Goal: Find specific page/section: Find specific page/section

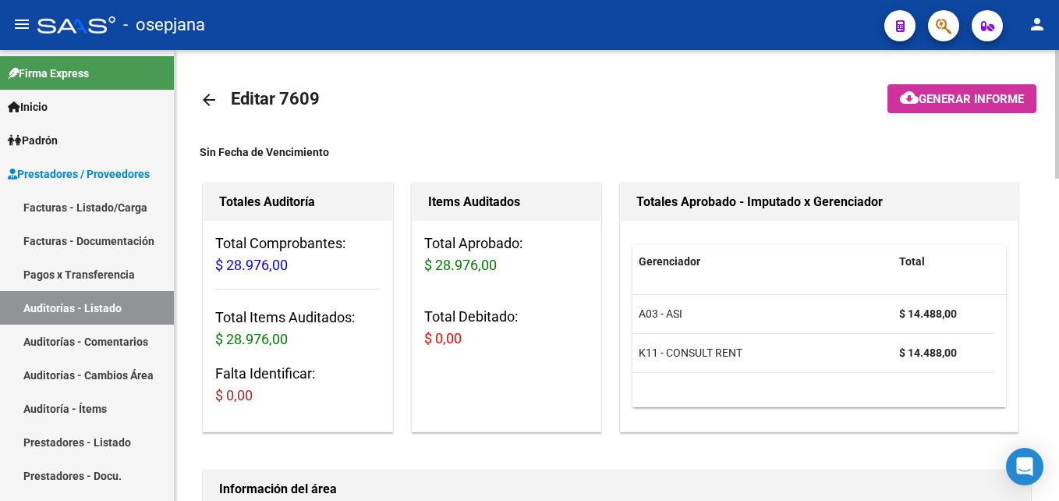
scroll to position [78, 0]
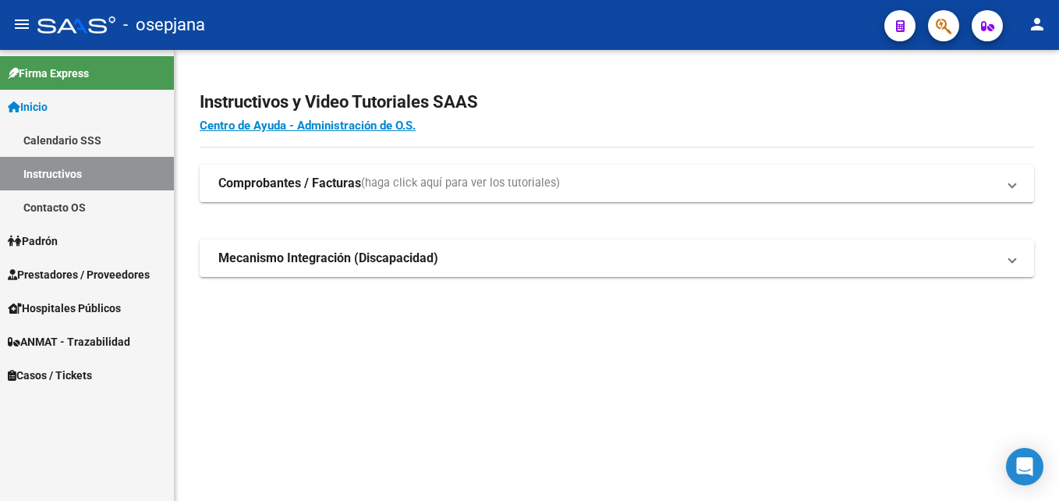
click at [104, 286] on link "Prestadores / Proveedores" at bounding box center [87, 274] width 174 height 34
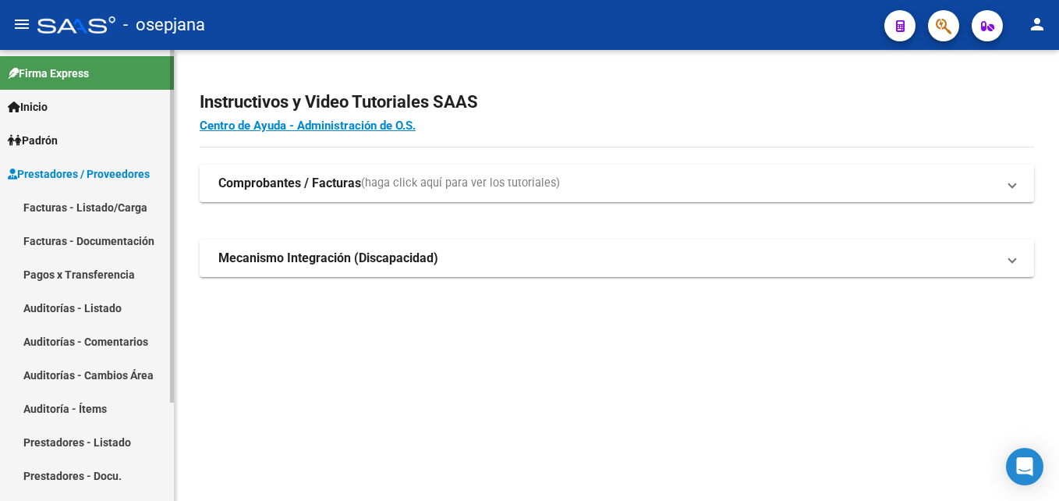
drag, startPoint x: 125, startPoint y: 211, endPoint x: 141, endPoint y: 211, distance: 16.4
click at [125, 211] on link "Facturas - Listado/Carga" at bounding box center [87, 207] width 174 height 34
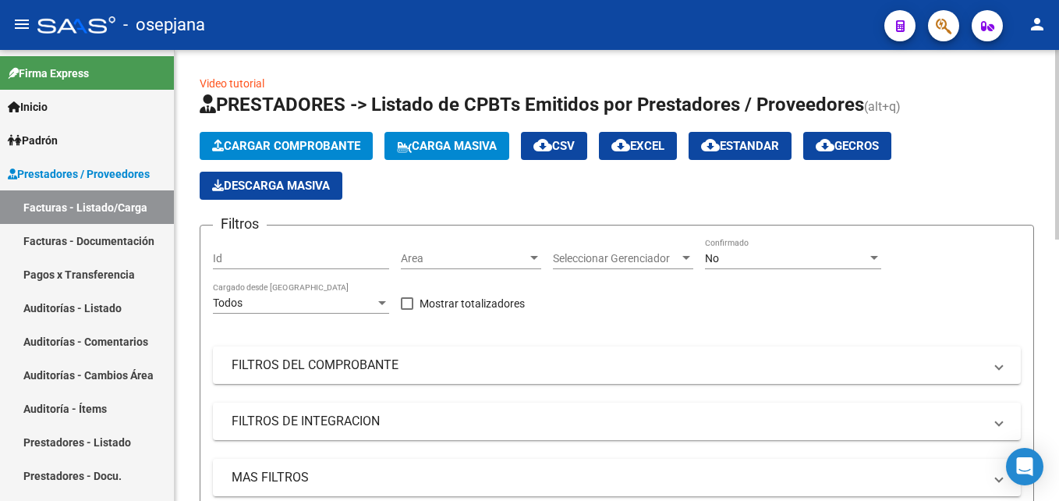
scroll to position [156, 0]
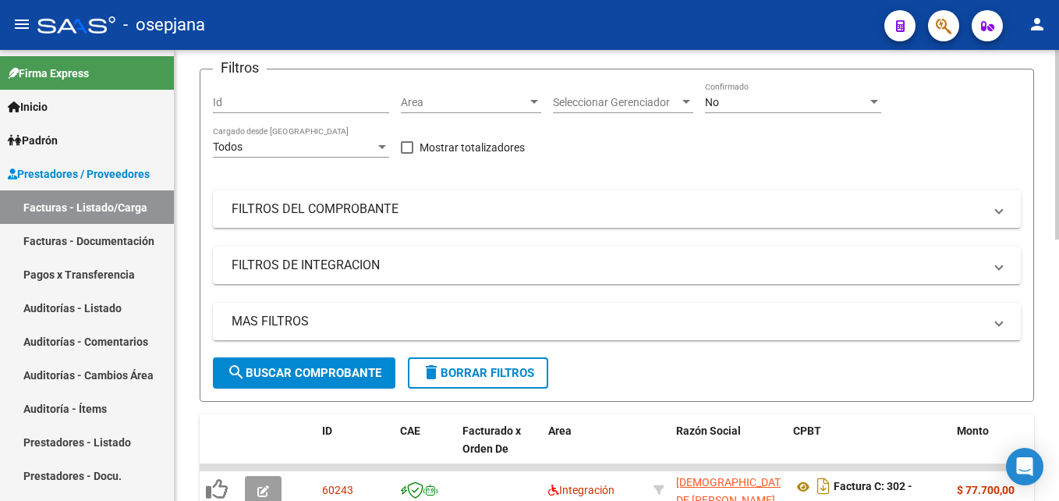
click at [440, 108] on span "Area" at bounding box center [464, 102] width 126 height 13
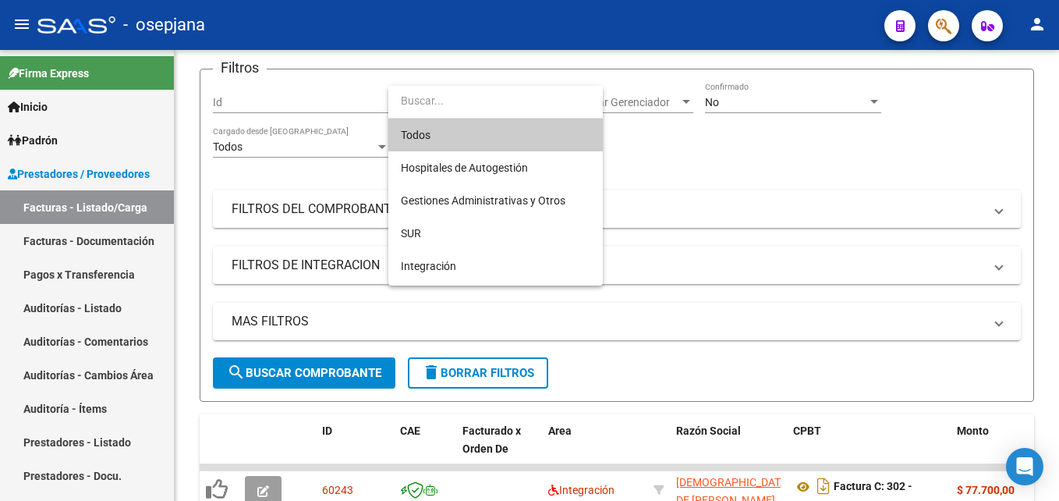
click at [444, 133] on span "Todos" at bounding box center [496, 135] width 190 height 33
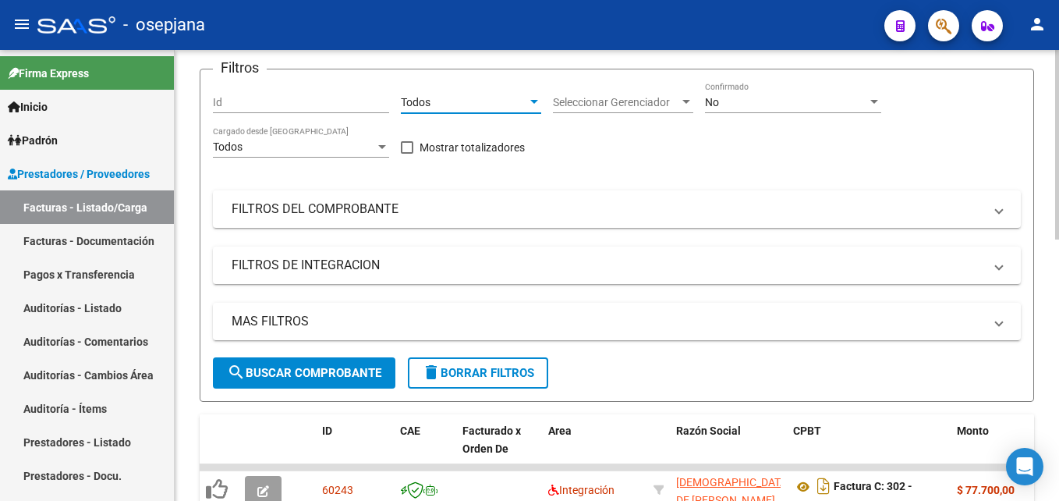
click at [628, 99] on span "Seleccionar Gerenciador" at bounding box center [616, 102] width 126 height 13
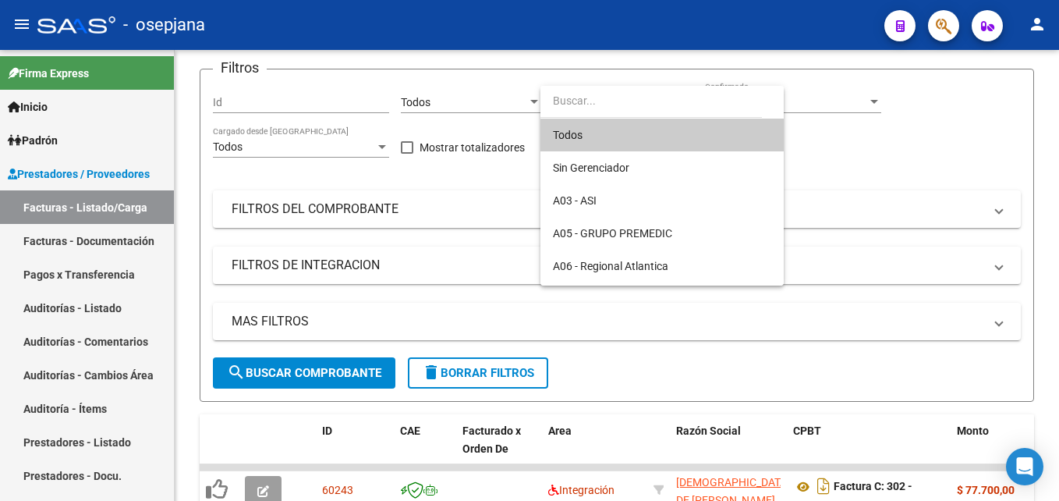
click at [602, 139] on span "Todos" at bounding box center [662, 135] width 218 height 33
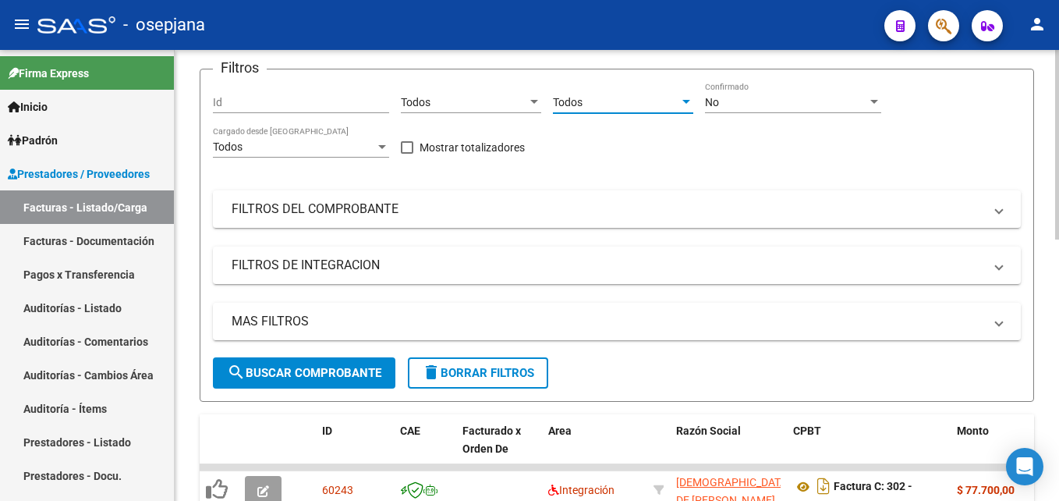
click at [747, 98] on div "No" at bounding box center [786, 102] width 162 height 13
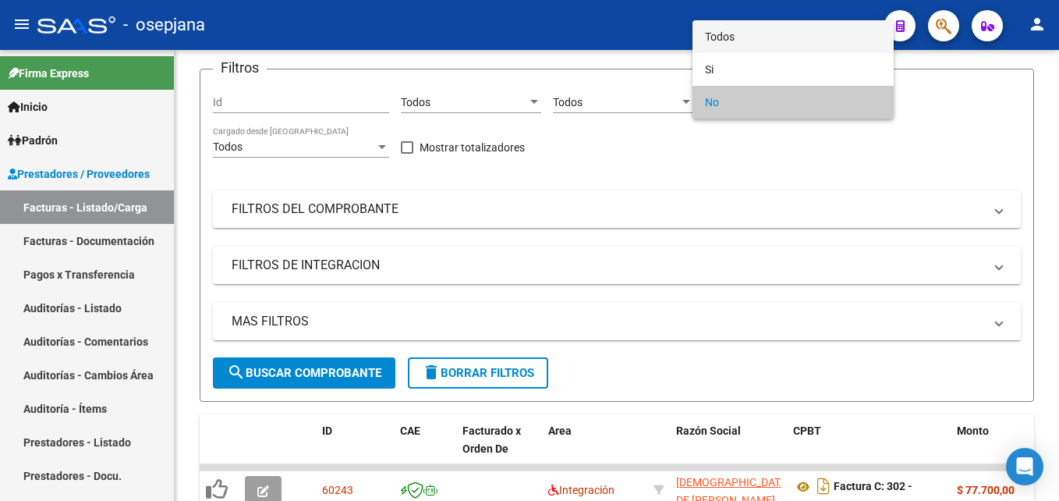
click at [725, 37] on span "Todos" at bounding box center [793, 36] width 176 height 33
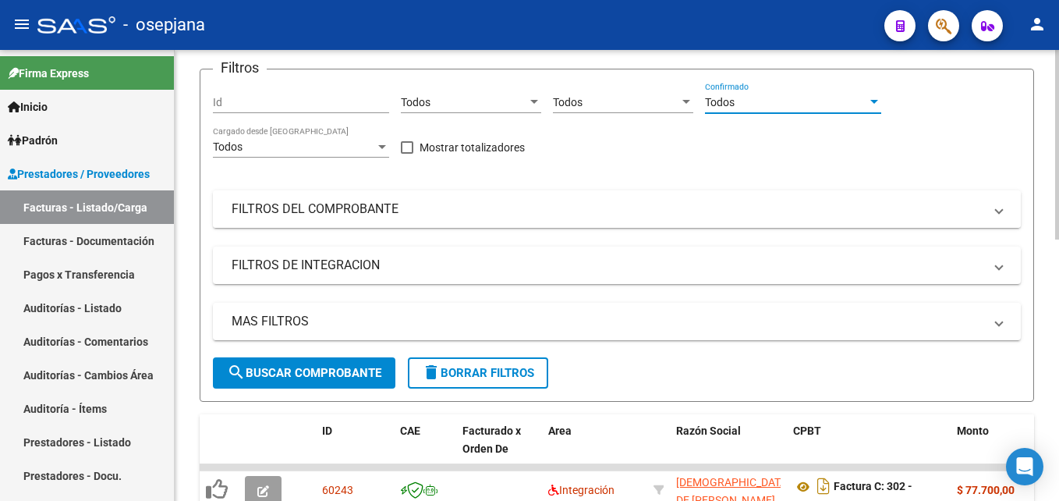
click at [476, 223] on mat-expansion-panel-header "FILTROS DEL COMPROBANTE" at bounding box center [617, 208] width 808 height 37
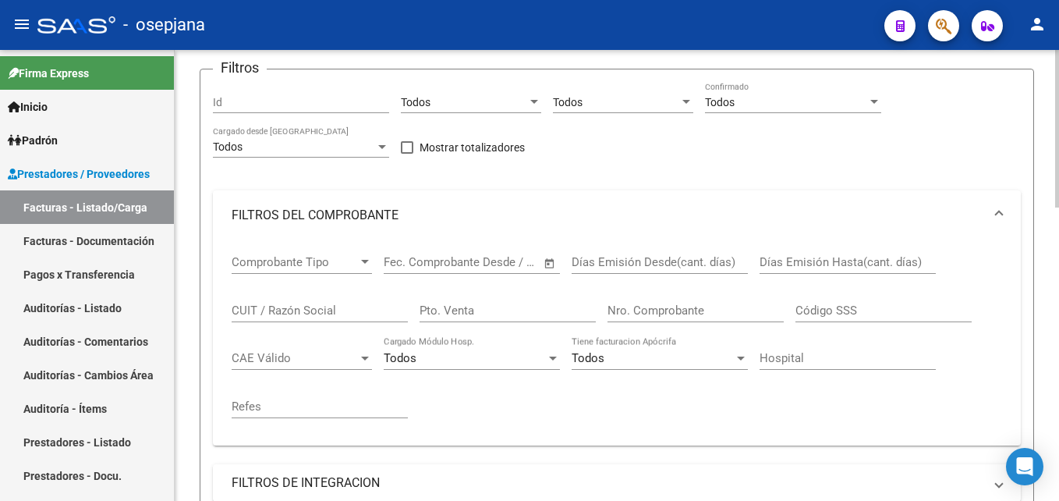
click at [516, 311] on input "Pto. Venta" at bounding box center [508, 310] width 176 height 14
type input "10"
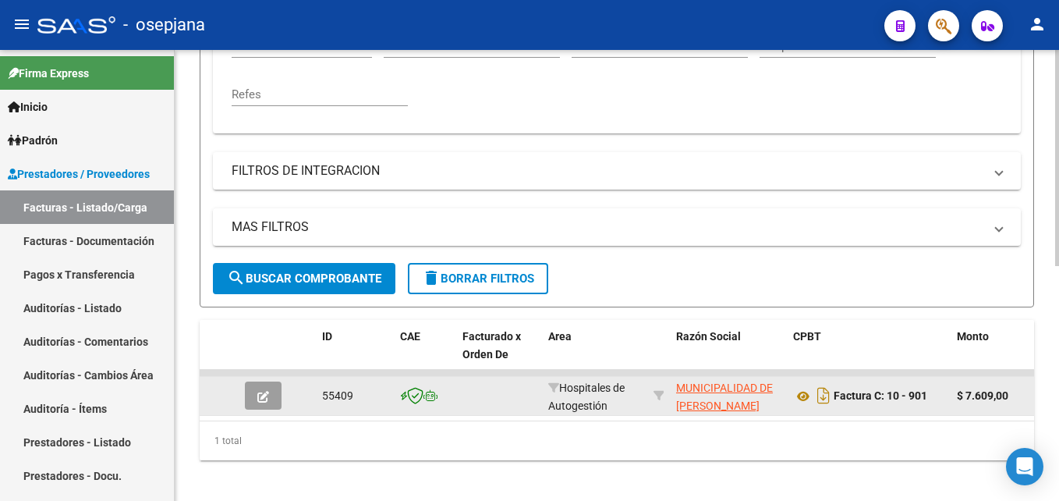
type input "901"
click at [275, 397] on button "button" at bounding box center [263, 395] width 37 height 28
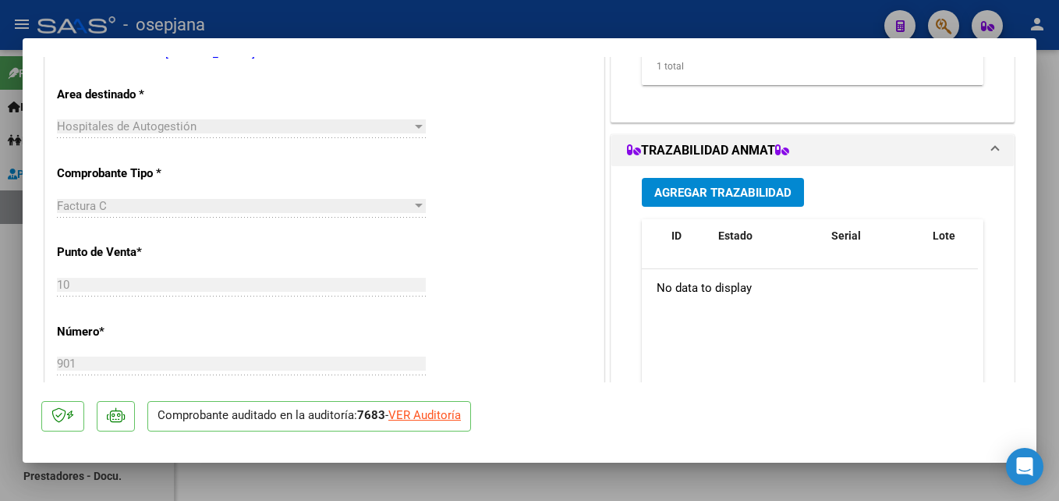
scroll to position [702, 0]
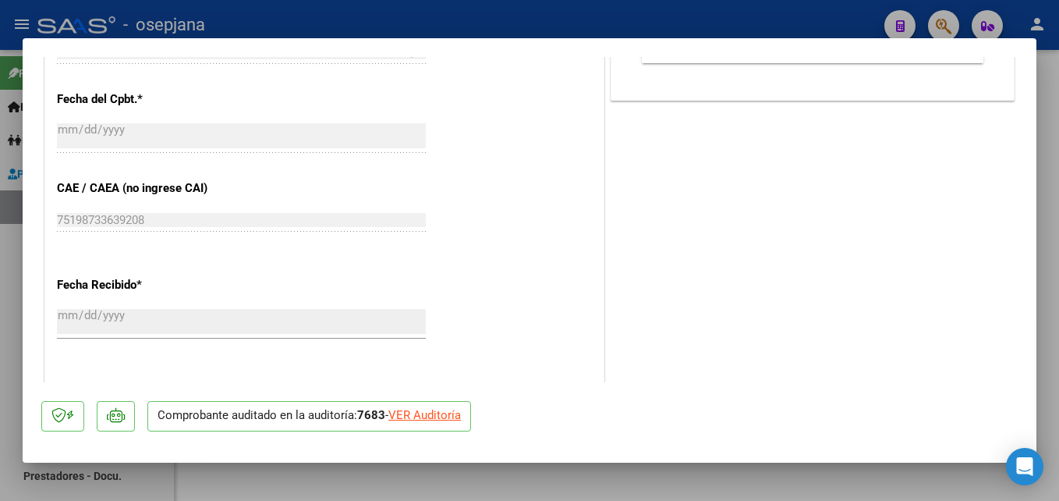
click at [442, 410] on div "VER Auditoría" at bounding box center [424, 415] width 73 height 18
type input "$ 0,00"
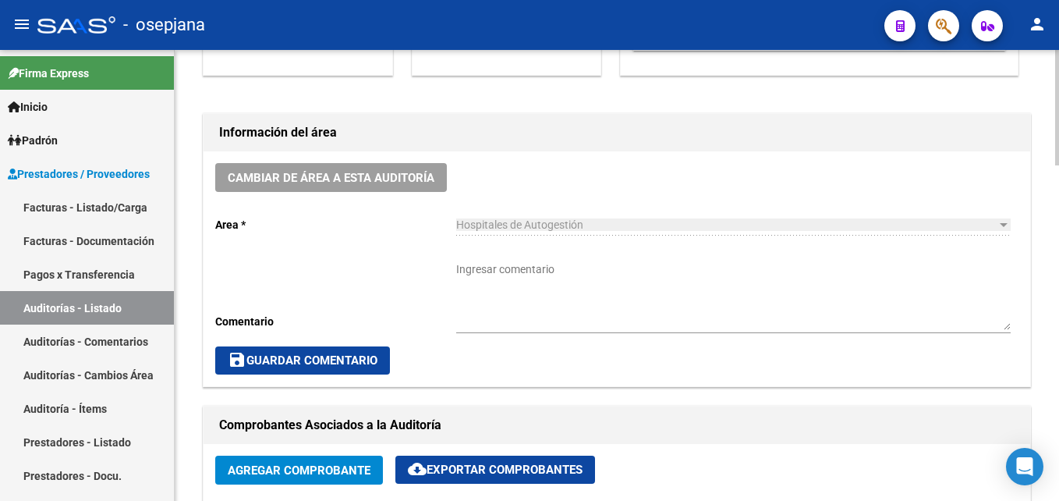
scroll to position [858, 0]
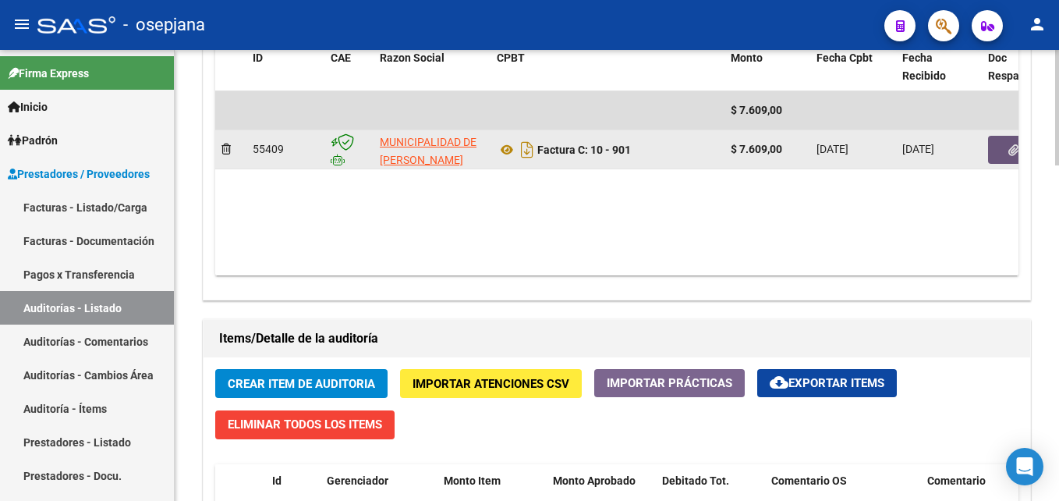
click at [1016, 146] on icon "button" at bounding box center [1014, 150] width 10 height 12
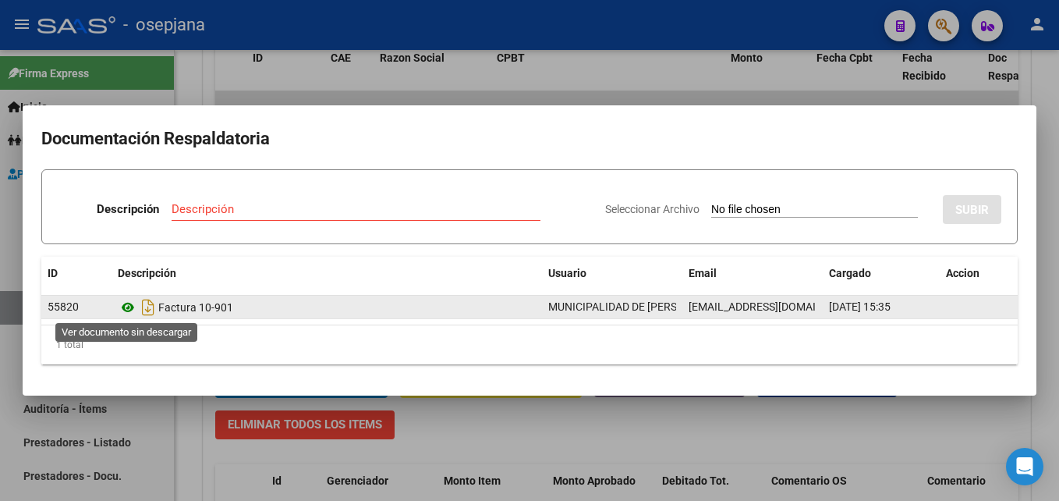
click at [126, 305] on icon at bounding box center [128, 307] width 20 height 19
